Goal: Check status: Check status

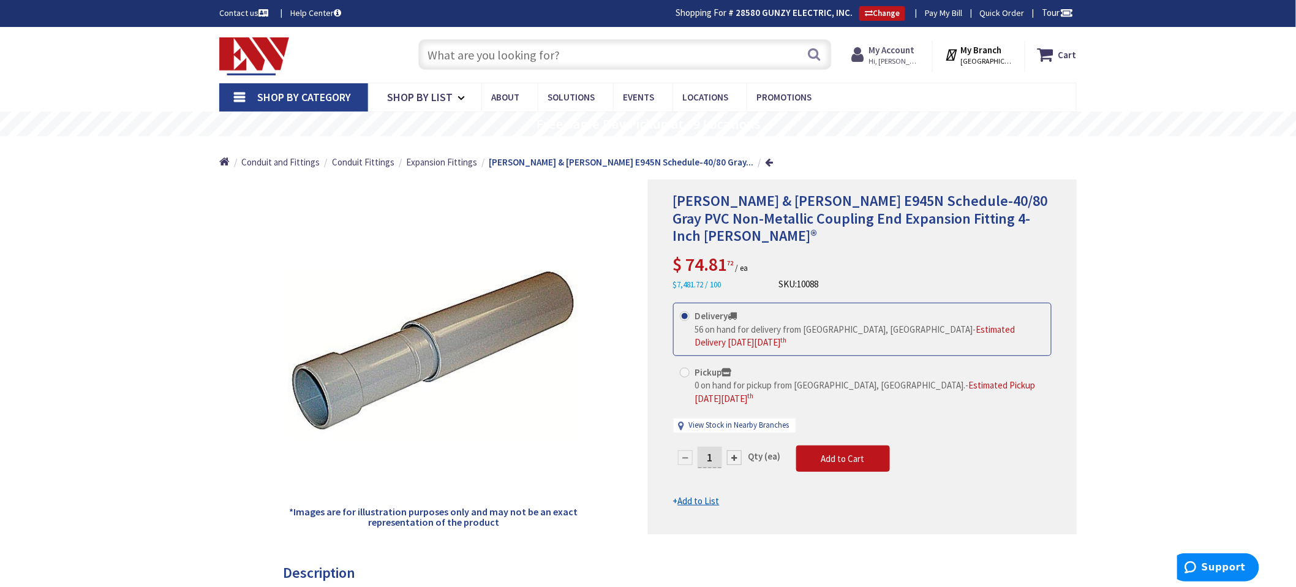
click at [915, 55] on strong "My Account" at bounding box center [892, 50] width 46 height 12
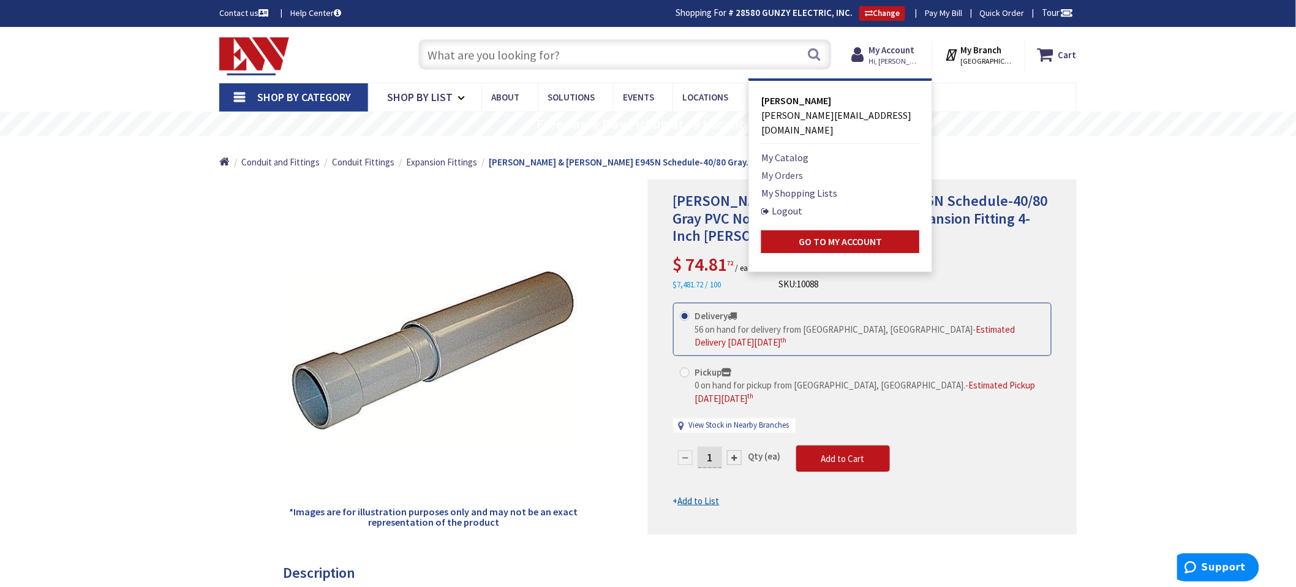
click at [797, 168] on link "My Orders" at bounding box center [782, 175] width 42 height 15
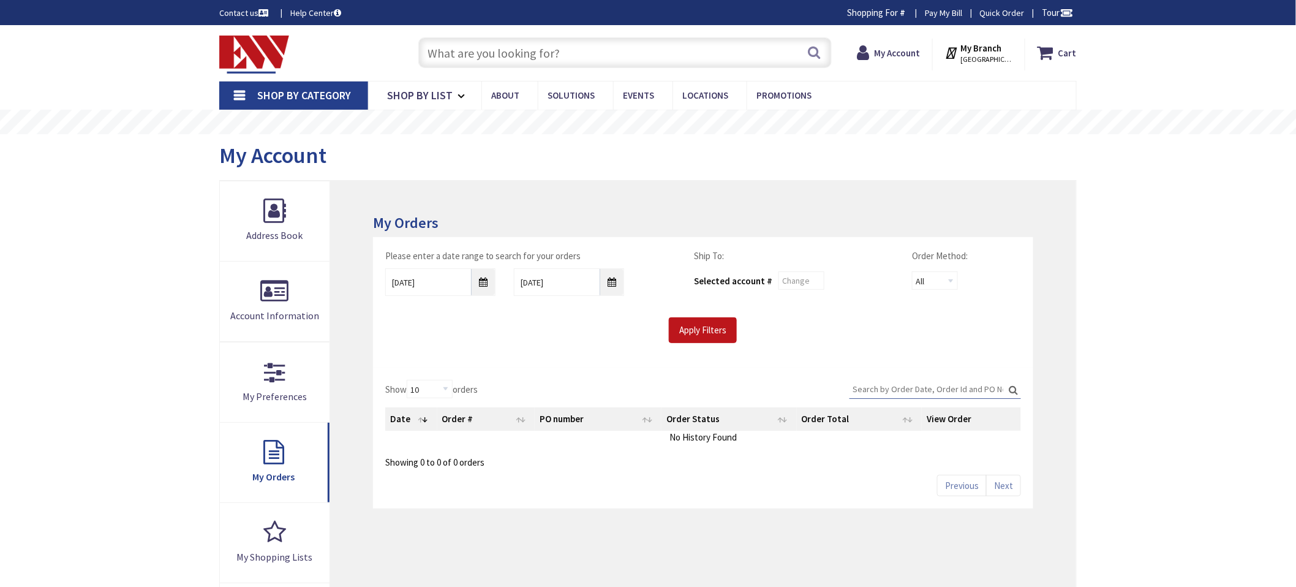
type input "[GEOGRAPHIC_DATA][PERSON_NAME], [GEOGRAPHIC_DATA]"
click at [479, 279] on input "8/28/2025" at bounding box center [440, 282] width 110 height 28
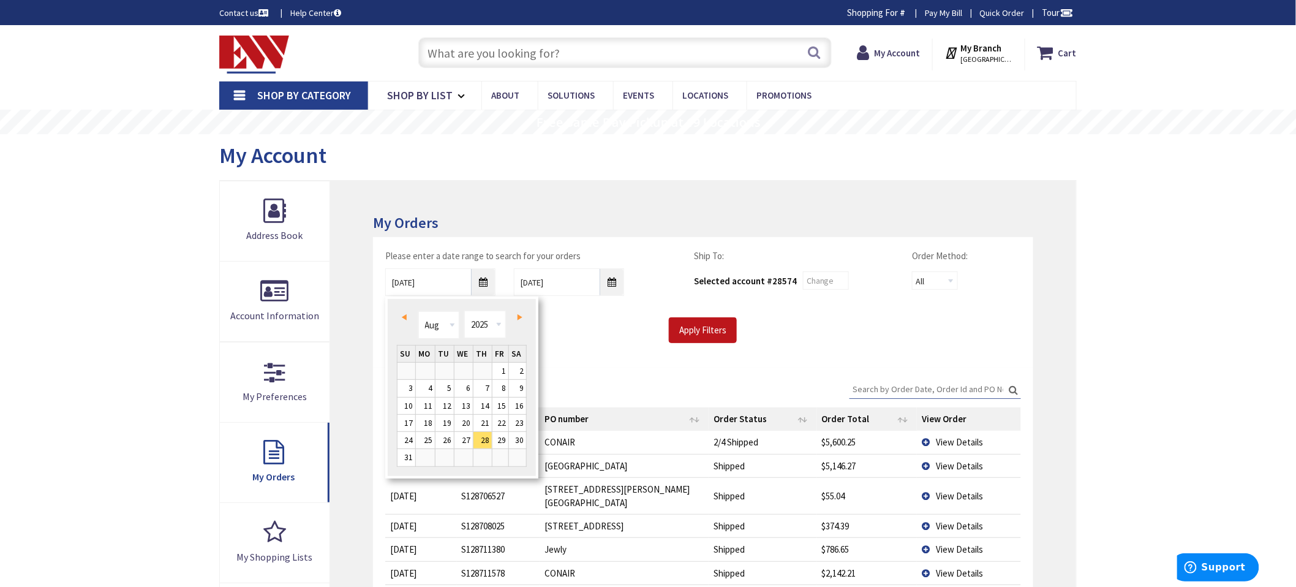
click at [402, 314] on span "Prev" at bounding box center [404, 317] width 5 height 6
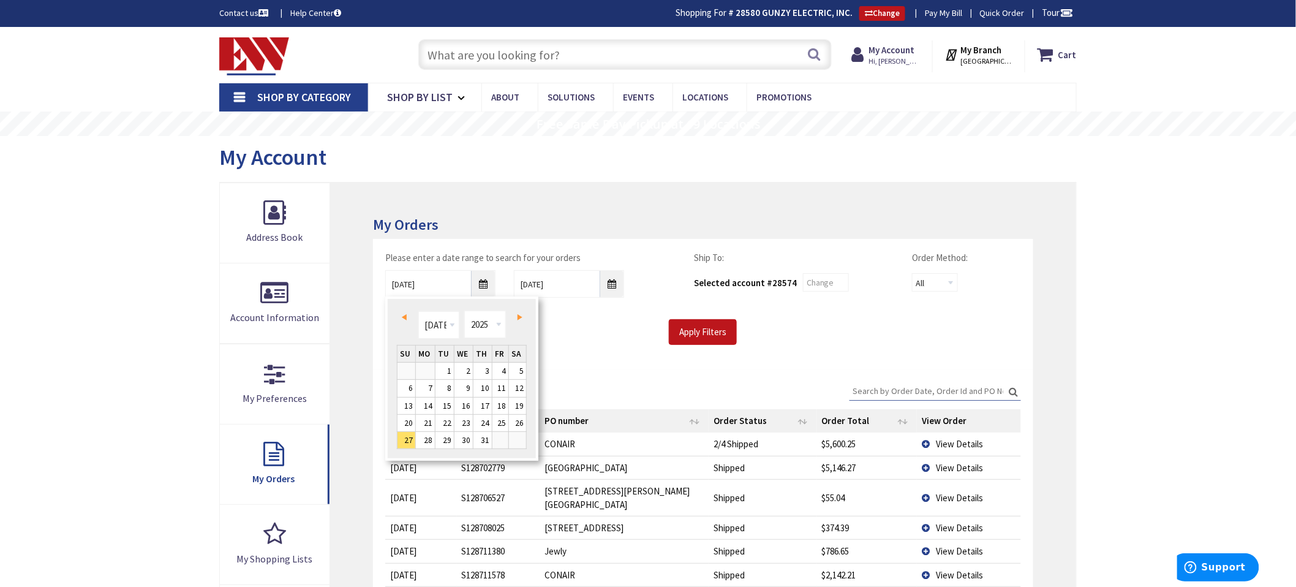
click at [407, 319] on link "Prev" at bounding box center [406, 317] width 17 height 17
click at [429, 399] on link "16" at bounding box center [425, 405] width 19 height 17
type input "06/16/2025"
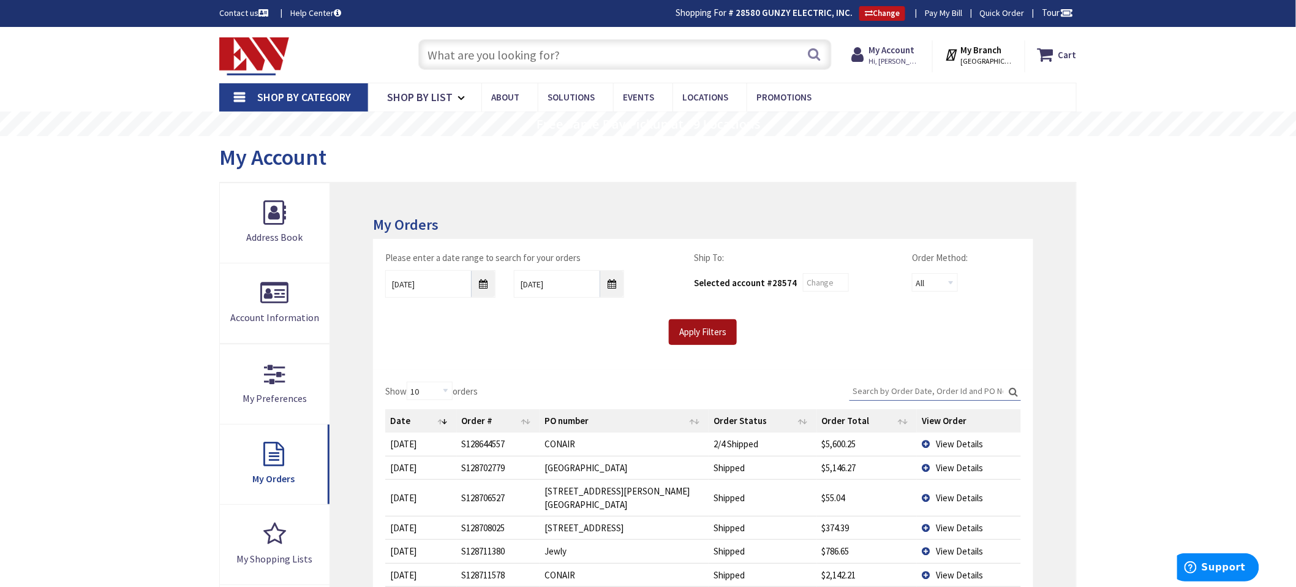
click at [675, 334] on input "Apply Filters" at bounding box center [703, 332] width 68 height 26
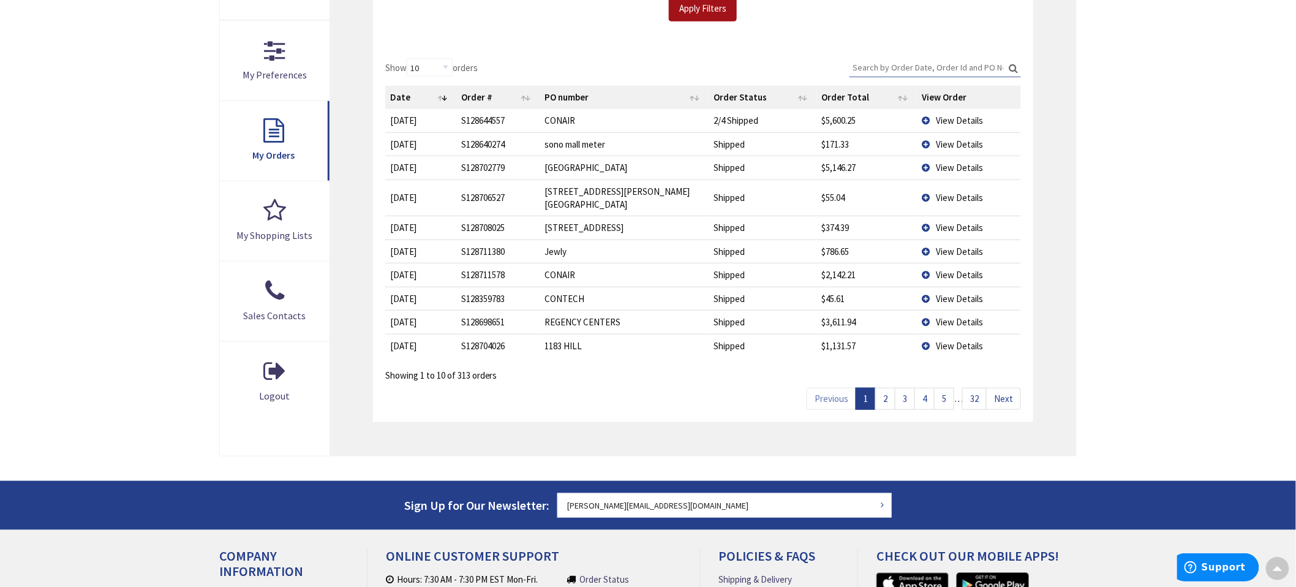
scroll to position [340, 0]
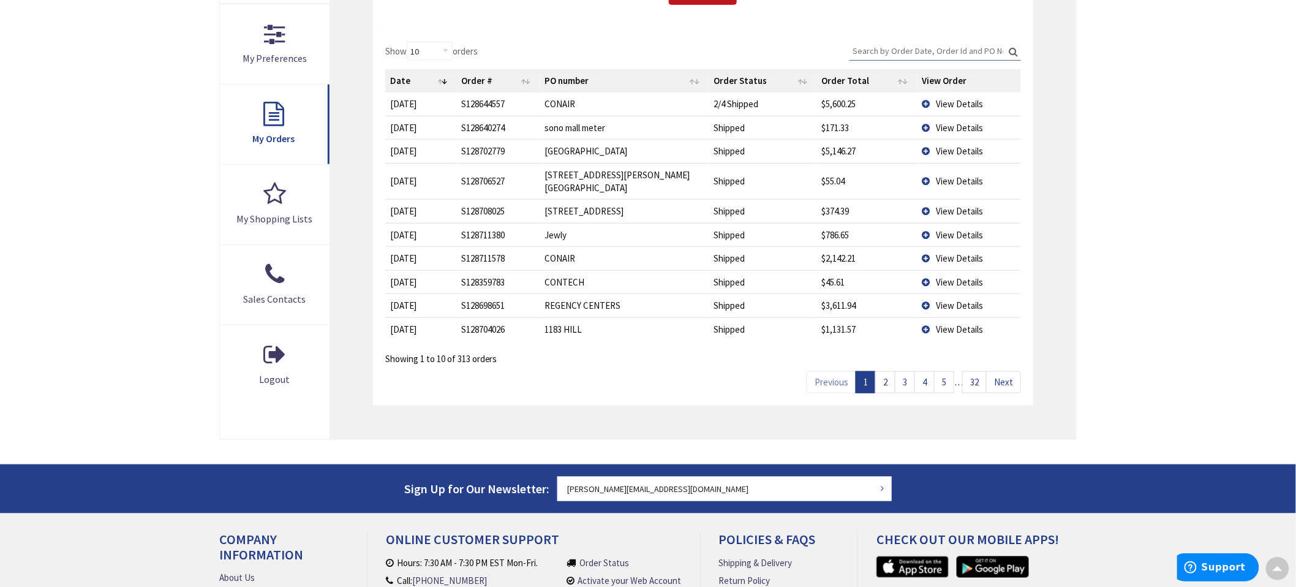
click at [971, 372] on link "32" at bounding box center [974, 381] width 24 height 21
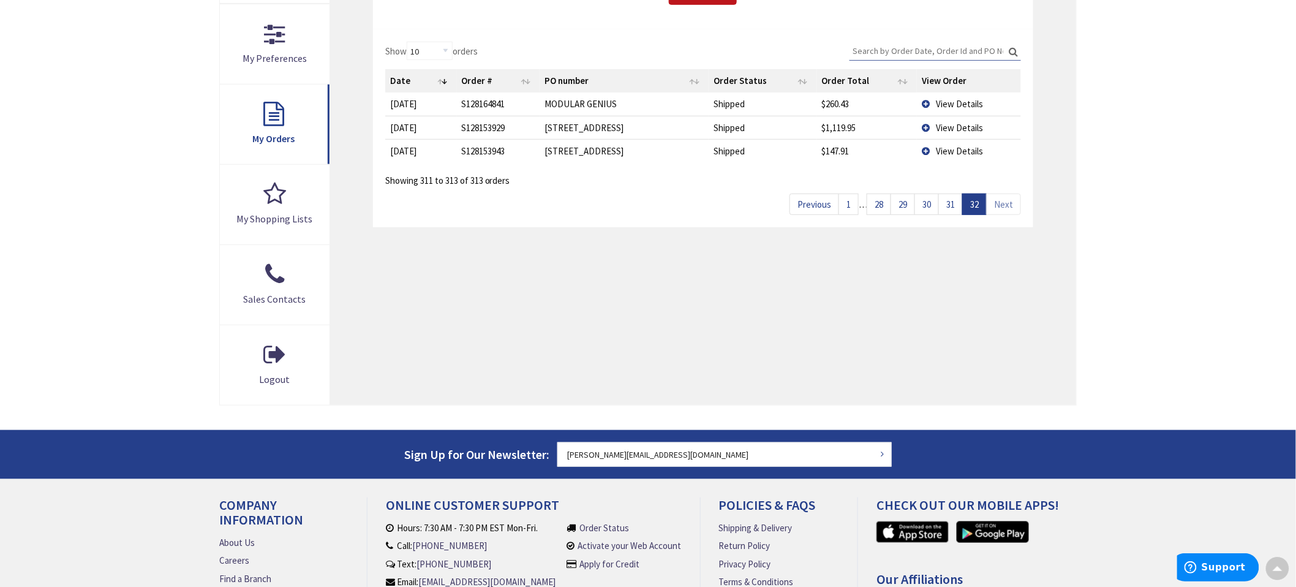
click at [956, 206] on link "31" at bounding box center [950, 203] width 24 height 21
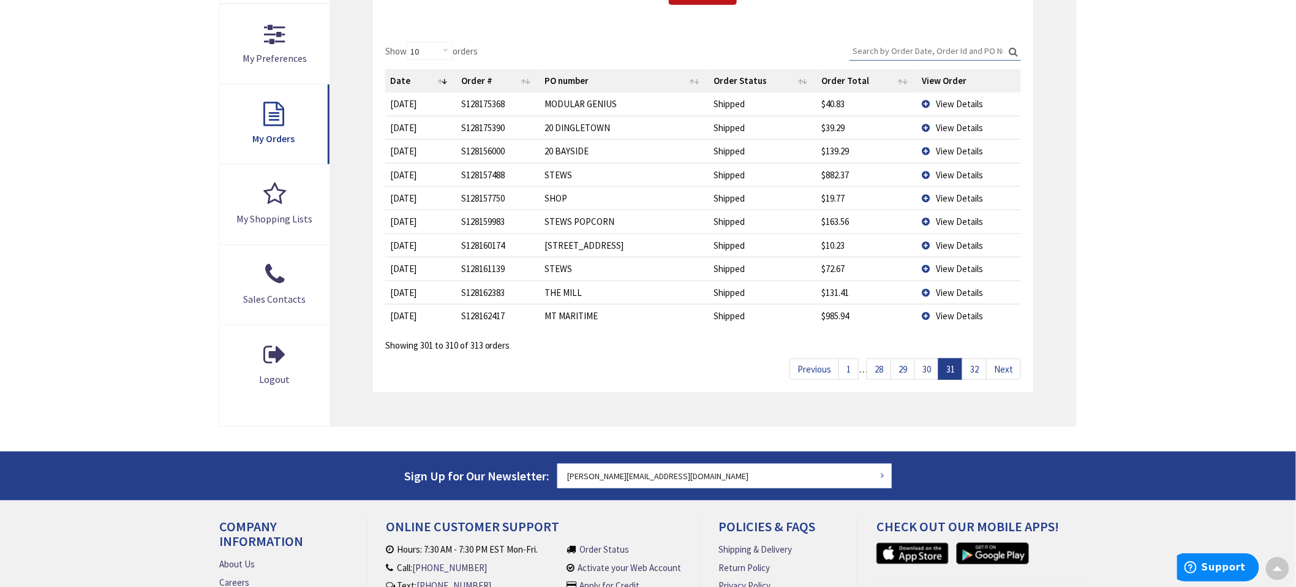
click at [929, 372] on link "30" at bounding box center [926, 368] width 24 height 21
click at [903, 372] on link "29" at bounding box center [902, 368] width 24 height 21
click at [884, 372] on link "28" at bounding box center [878, 368] width 24 height 21
click at [884, 372] on link "27" at bounding box center [894, 368] width 24 height 21
click at [884, 372] on link "26" at bounding box center [894, 368] width 24 height 21
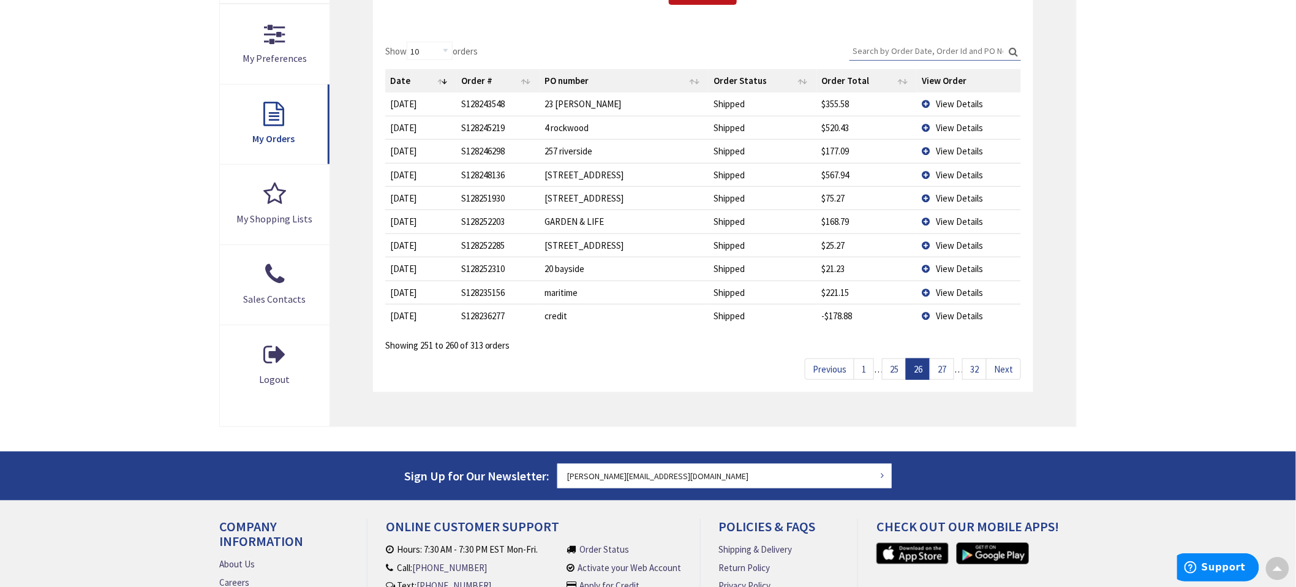
click at [887, 368] on link "25" at bounding box center [894, 368] width 24 height 21
click at [887, 368] on link "24" at bounding box center [894, 368] width 24 height 21
click at [887, 368] on link "23" at bounding box center [894, 368] width 24 height 21
click at [887, 368] on link "22" at bounding box center [894, 368] width 24 height 21
click at [887, 368] on link "21" at bounding box center [894, 368] width 24 height 21
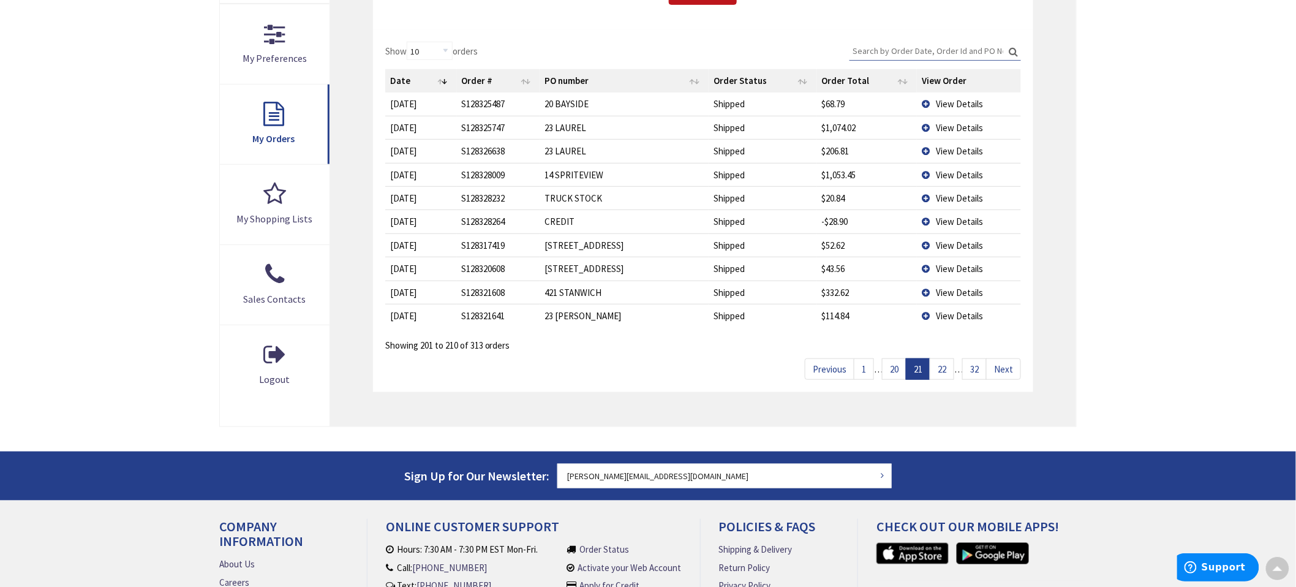
click at [887, 368] on link "20" at bounding box center [894, 368] width 24 height 21
click at [887, 368] on link "19" at bounding box center [894, 368] width 24 height 21
click at [887, 368] on link "18" at bounding box center [894, 368] width 24 height 21
click at [887, 368] on link "17" at bounding box center [894, 368] width 24 height 21
click at [887, 368] on link "16" at bounding box center [894, 368] width 24 height 21
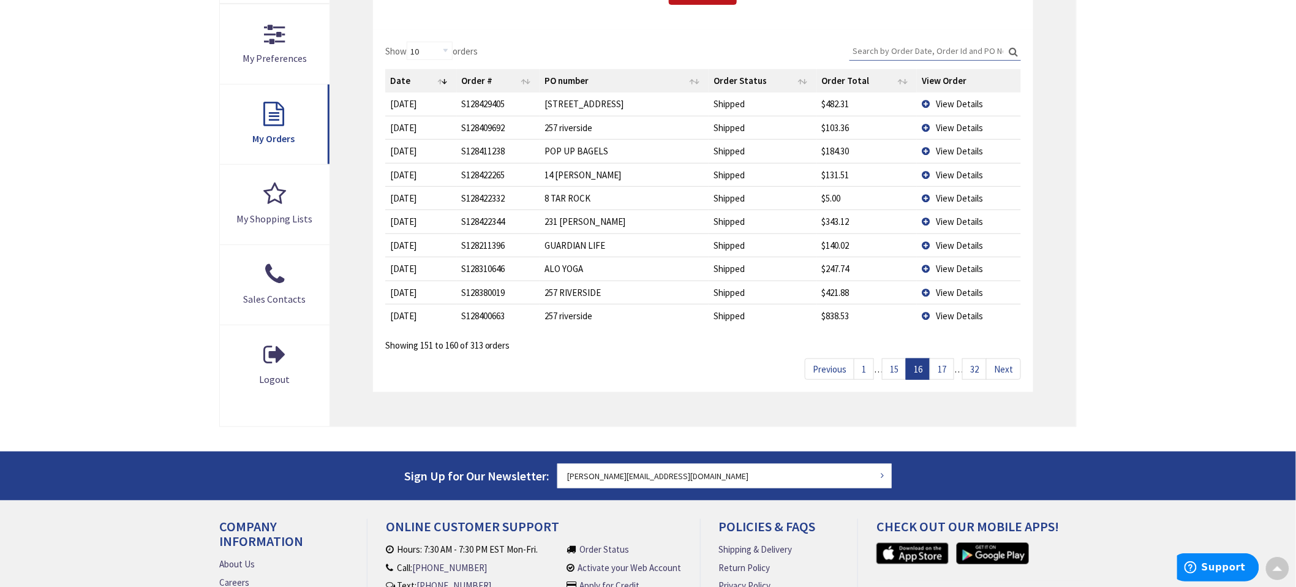
click at [887, 368] on link "15" at bounding box center [894, 368] width 24 height 21
click at [887, 368] on link "14" at bounding box center [894, 368] width 24 height 21
click at [887, 368] on link "13" at bounding box center [894, 368] width 24 height 21
click at [887, 368] on link "12" at bounding box center [894, 368] width 24 height 21
click at [887, 368] on link "11" at bounding box center [894, 368] width 24 height 21
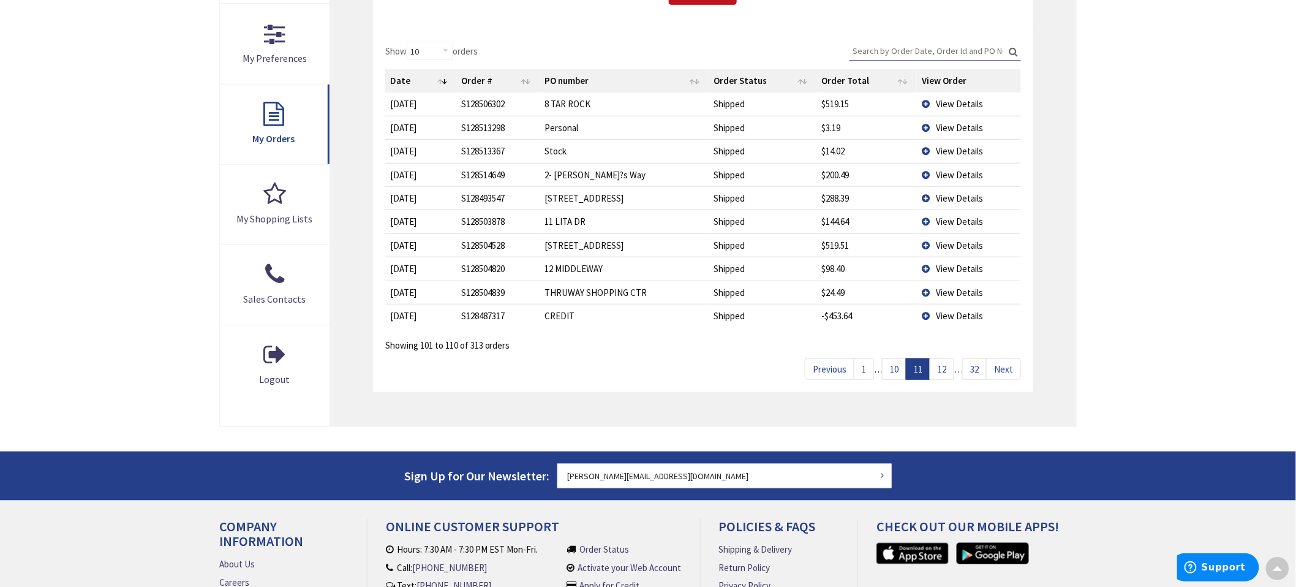
click at [923, 175] on td "View Details" at bounding box center [969, 174] width 104 height 23
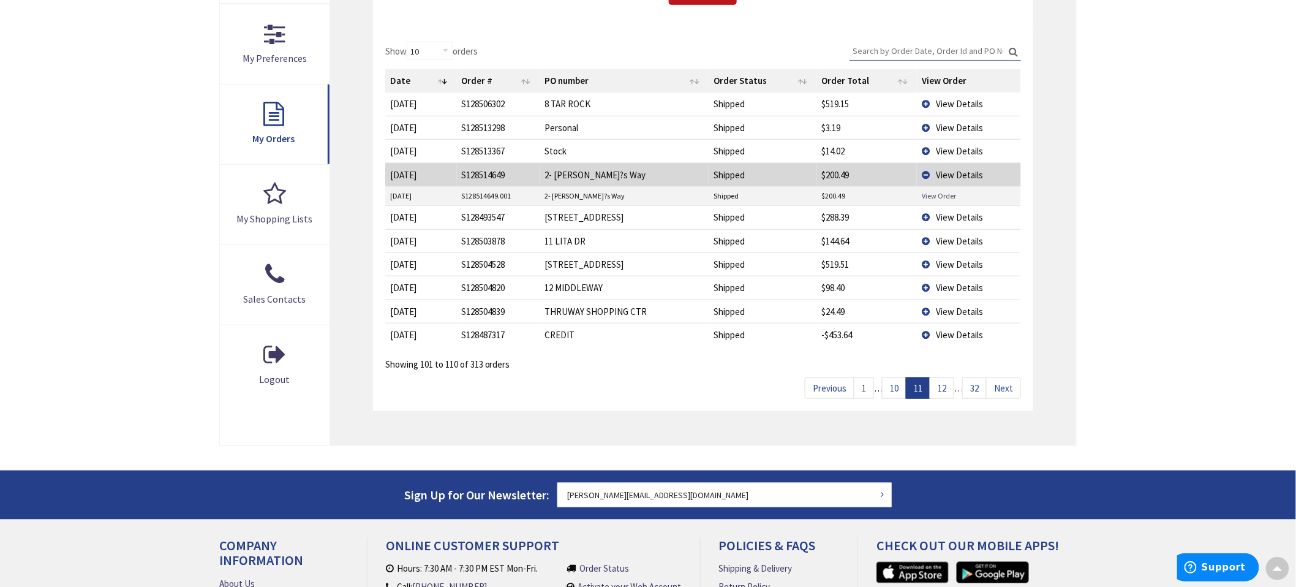
click at [929, 197] on link "View Order" at bounding box center [939, 195] width 34 height 10
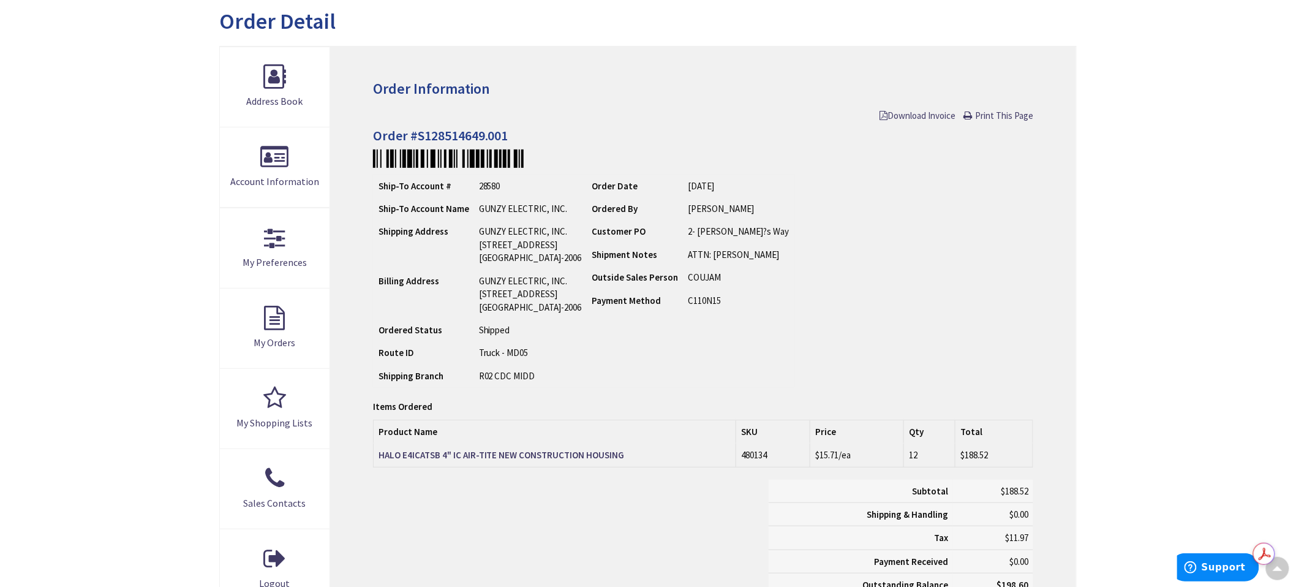
scroll to position [138, 0]
click at [569, 456] on strong "HALO E4ICATSB 4" IC AIR-TITE NEW CONSTRUCTION HOUSING" at bounding box center [501, 453] width 246 height 12
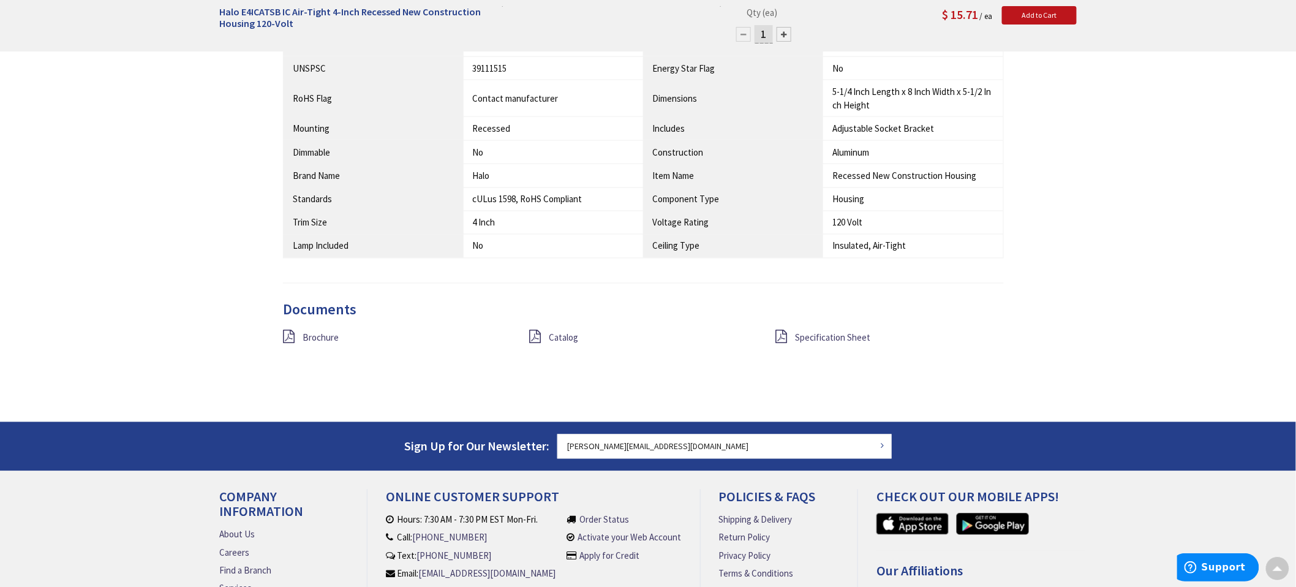
scroll to position [816, 0]
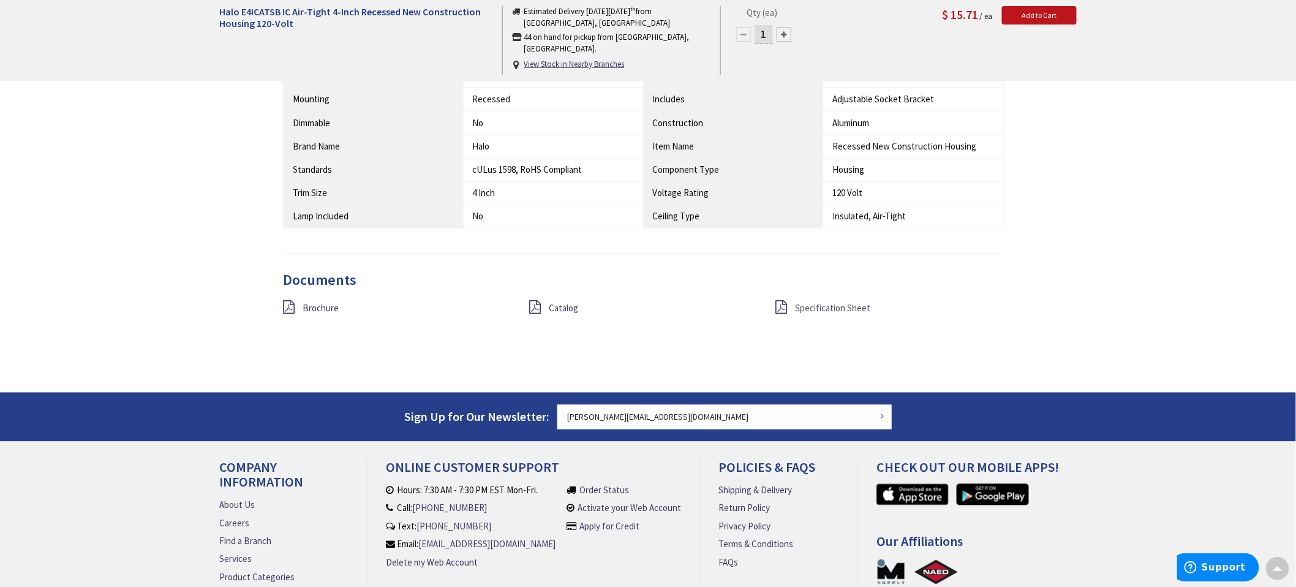
click at [816, 306] on span "Specification Sheet" at bounding box center [832, 308] width 75 height 12
